Goal: Information Seeking & Learning: Learn about a topic

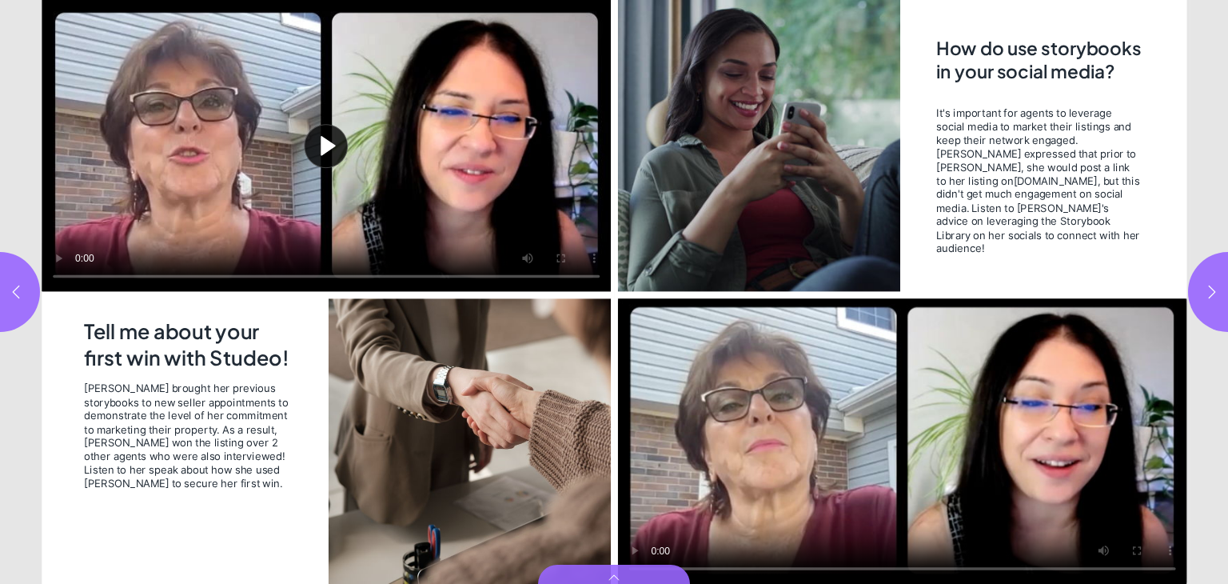
click at [682, 493] on video "Video" at bounding box center [902, 441] width 569 height 286
click at [1211, 292] on icon "button" at bounding box center [1212, 292] width 16 height 16
type input "*"
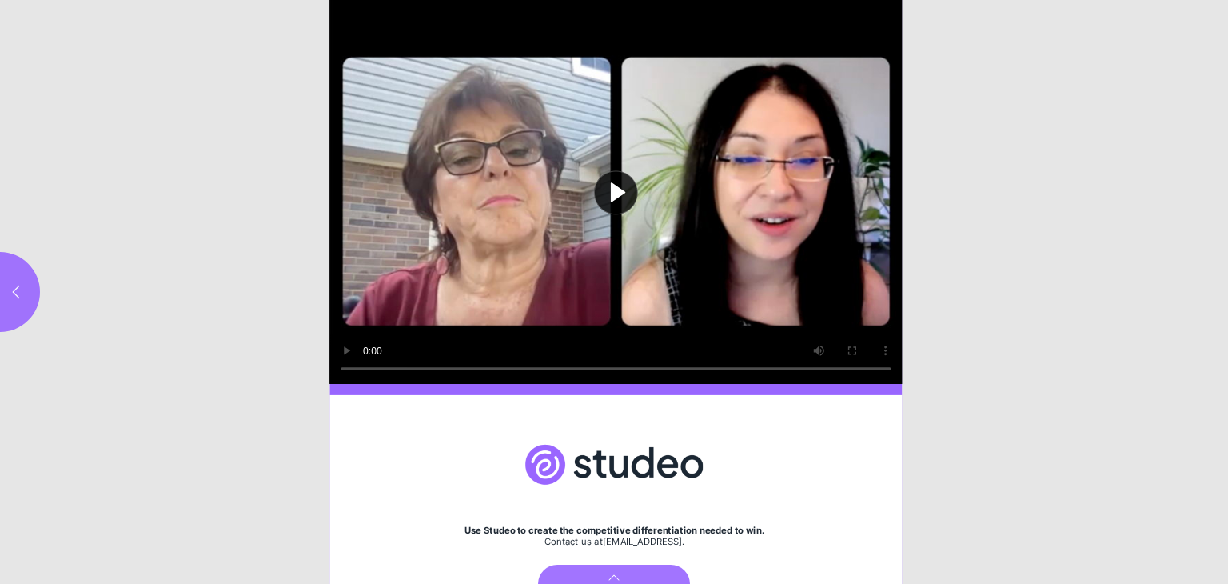
click at [612, 179] on button "Play video" at bounding box center [615, 192] width 573 height 384
click at [1146, 0] on html "[PERSON_NAME]'s Story: Beating 2 Competitors Use Studeo to create the competiti…" at bounding box center [614, 0] width 1228 height 0
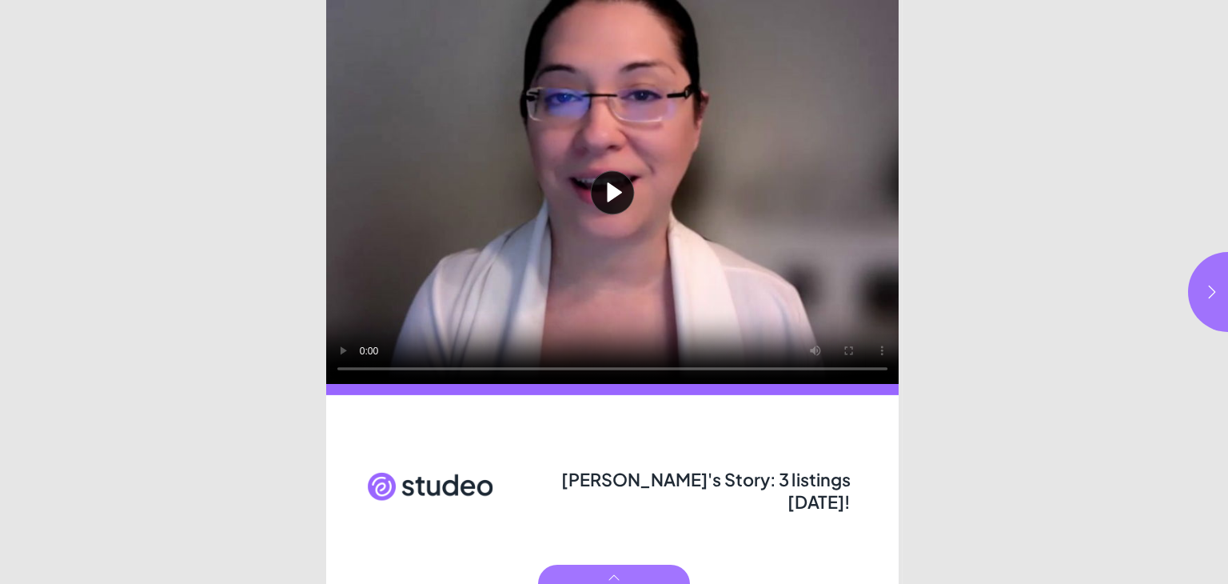
click at [608, 182] on button "Play video" at bounding box center [612, 192] width 573 height 384
click at [1210, 289] on icon "button" at bounding box center [1212, 292] width 16 height 16
type input "***"
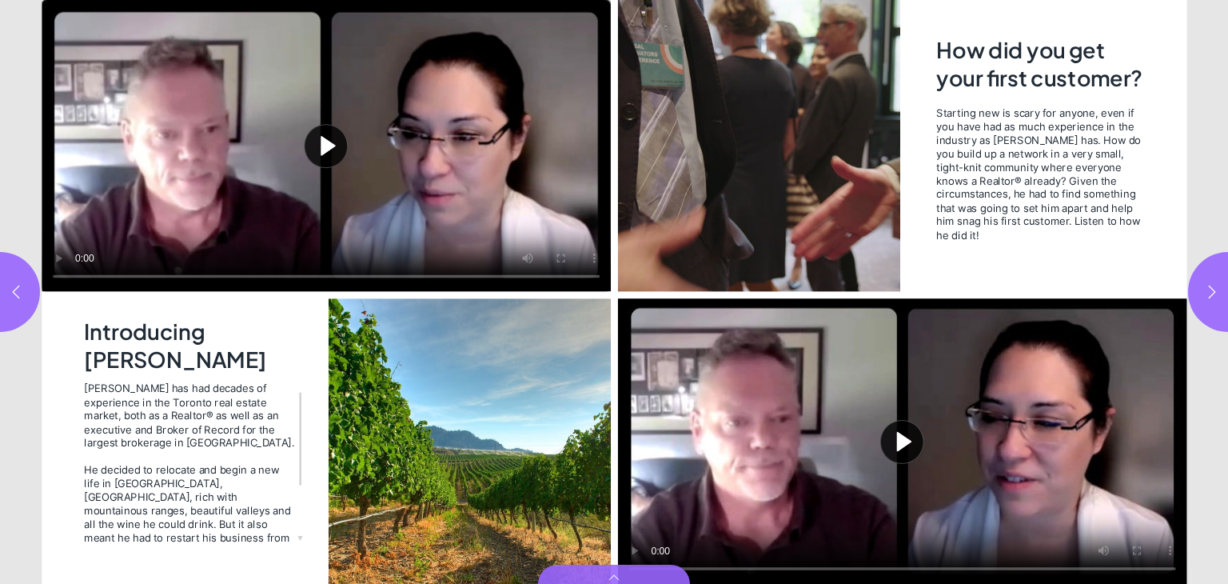
click at [321, 142] on button "Play video" at bounding box center [326, 146] width 569 height 292
drag, startPoint x: 385, startPoint y: 292, endPoint x: 347, endPoint y: 218, distance: 83.0
click at [347, 218] on video "Video" at bounding box center [326, 146] width 569 height 292
click at [495, 280] on video "Video" at bounding box center [326, 146] width 569 height 292
drag, startPoint x: 899, startPoint y: 439, endPoint x: 713, endPoint y: 460, distance: 187.5
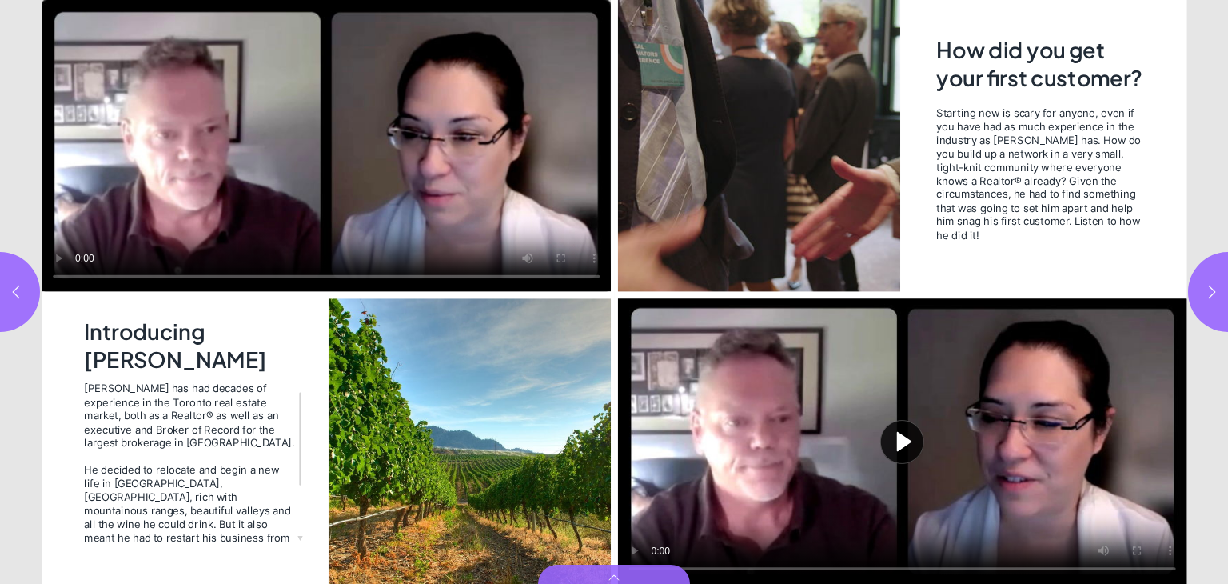
click at [713, 460] on button "Play video" at bounding box center [902, 441] width 569 height 286
click at [1211, 289] on icon "button" at bounding box center [1212, 292] width 16 height 16
type input "***"
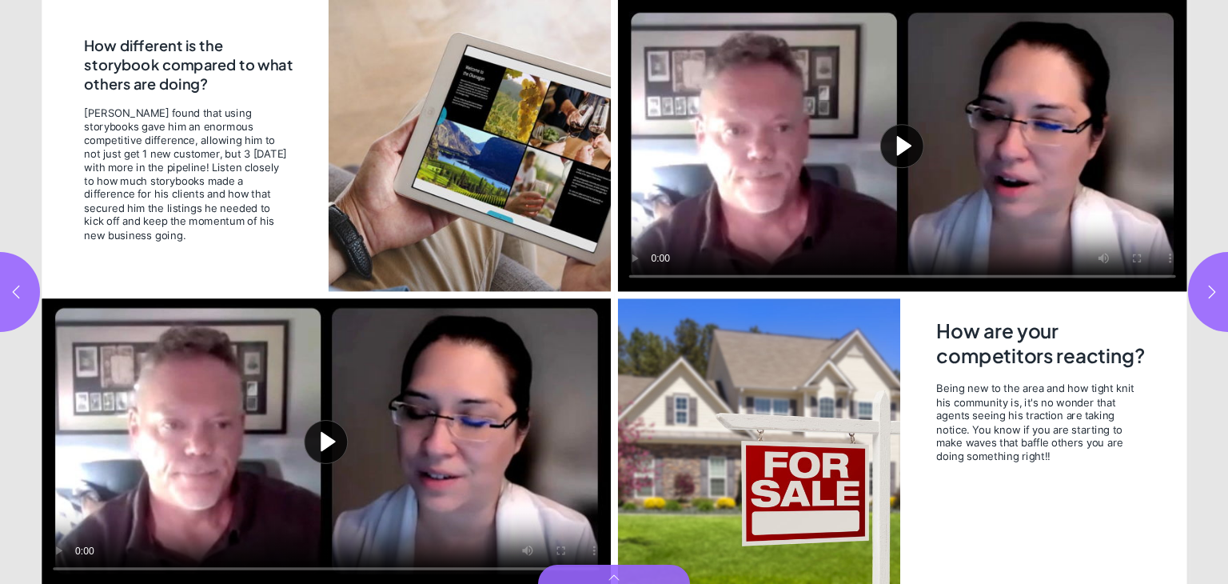
click at [323, 438] on button "Play video" at bounding box center [326, 441] width 569 height 286
click at [505, 579] on video "Video" at bounding box center [326, 441] width 569 height 286
click at [893, 150] on button "Play video" at bounding box center [902, 146] width 569 height 292
click at [1214, 295] on icon "button" at bounding box center [1212, 292] width 16 height 16
type input "*"
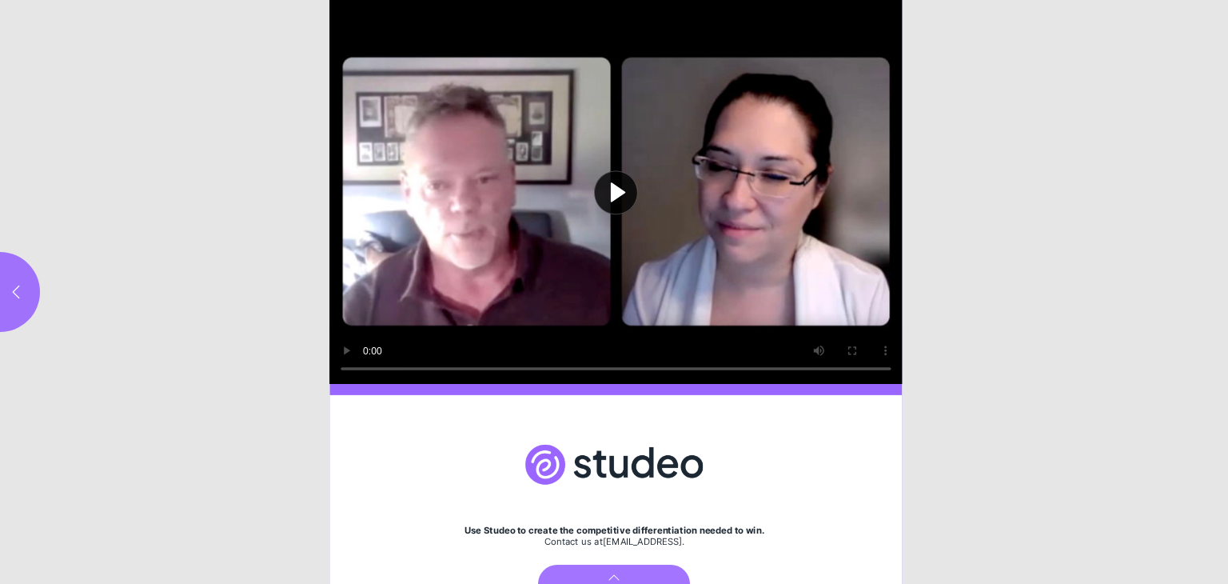
click at [611, 191] on button "Play video" at bounding box center [615, 192] width 573 height 384
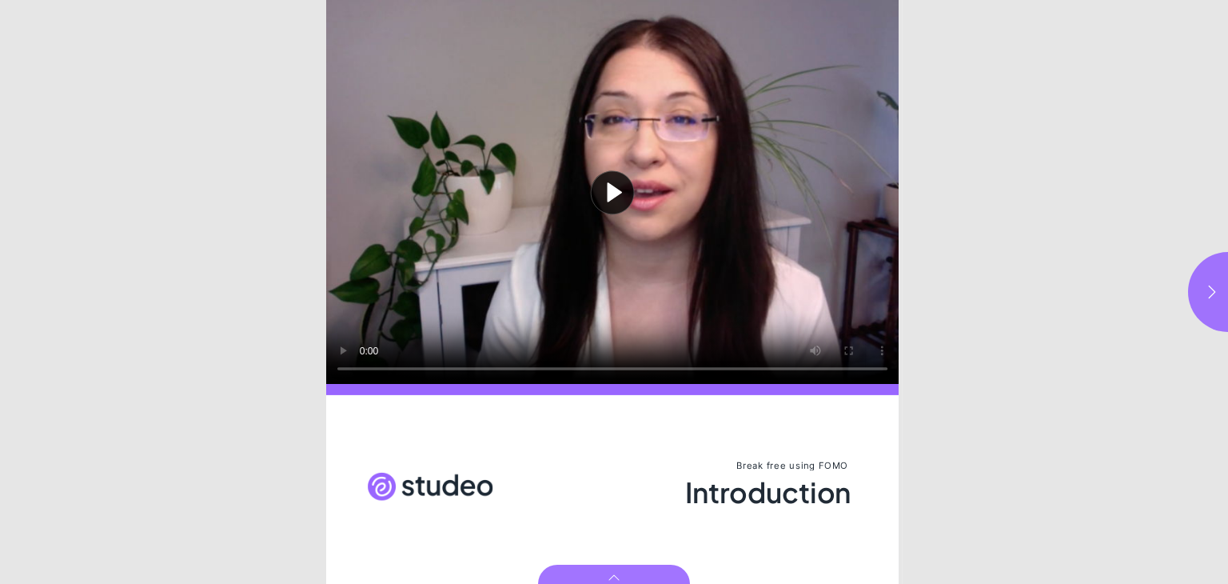
click at [612, 184] on button "Play video" at bounding box center [612, 192] width 573 height 384
click at [1212, 288] on icon "button" at bounding box center [1212, 291] width 7 height 13
type input "***"
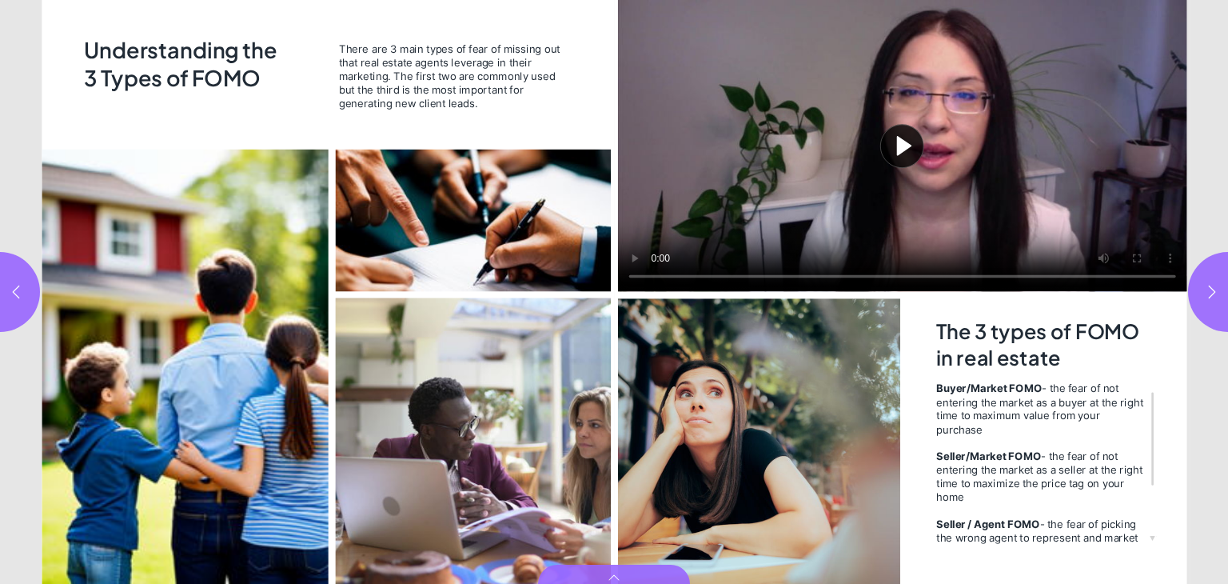
click at [902, 143] on button "Play video" at bounding box center [902, 146] width 569 height 292
click at [1209, 290] on icon "button" at bounding box center [1212, 292] width 16 height 16
type input "***"
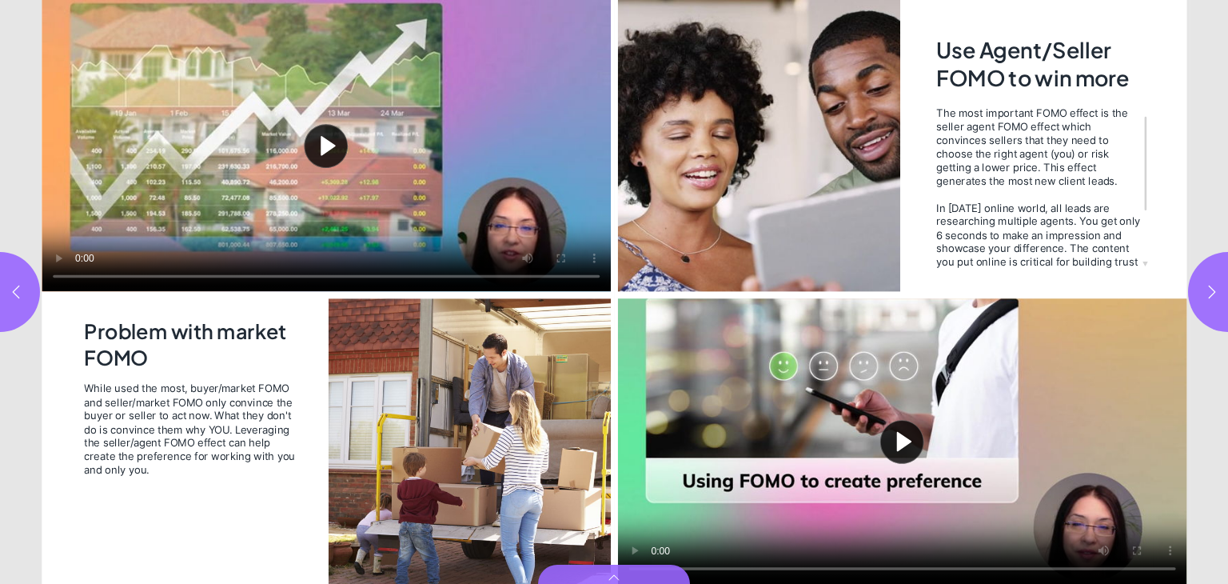
click at [325, 138] on button "Play video" at bounding box center [326, 146] width 569 height 292
